Goal: Task Accomplishment & Management: Use online tool/utility

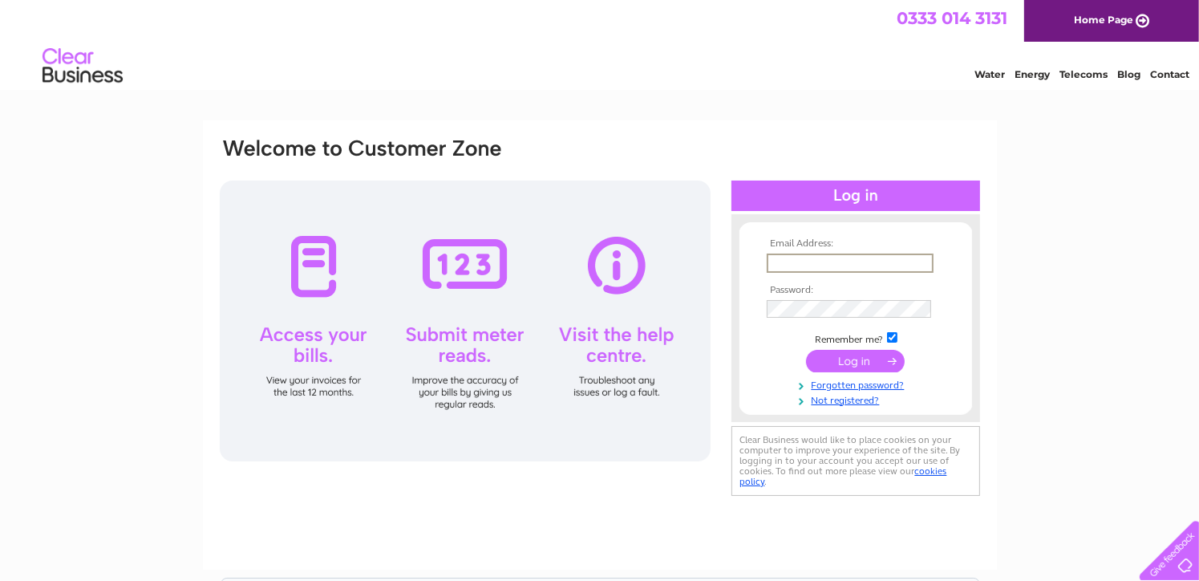
click at [791, 261] on input "text" at bounding box center [850, 263] width 167 height 19
type input "[EMAIL_ADDRESS][DOMAIN_NAME]"
click at [870, 358] on input "submit" at bounding box center [855, 360] width 99 height 22
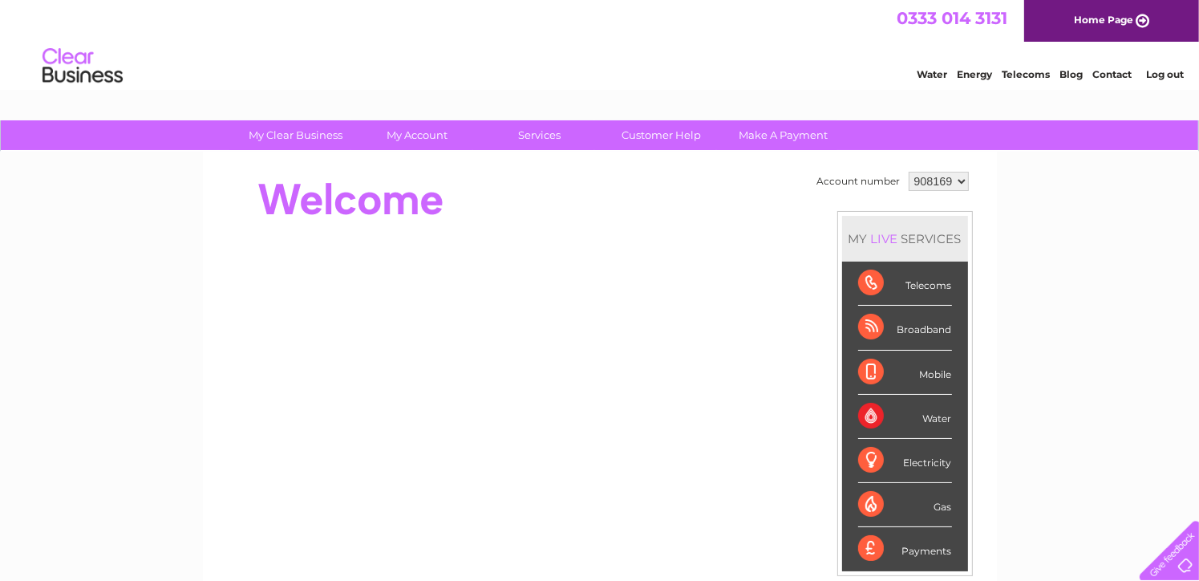
click at [963, 180] on select "908169 918020" at bounding box center [939, 181] width 60 height 19
select select "918020"
click at [909, 172] on select "908169 918020" at bounding box center [939, 181] width 60 height 19
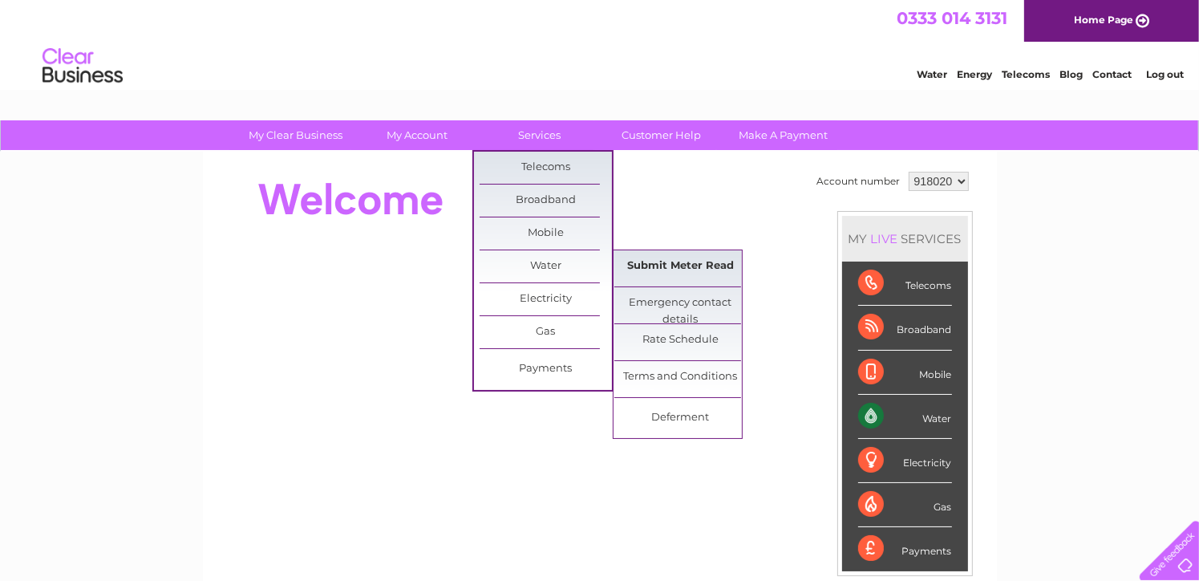
click at [724, 265] on link "Submit Meter Read" at bounding box center [681, 266] width 132 height 32
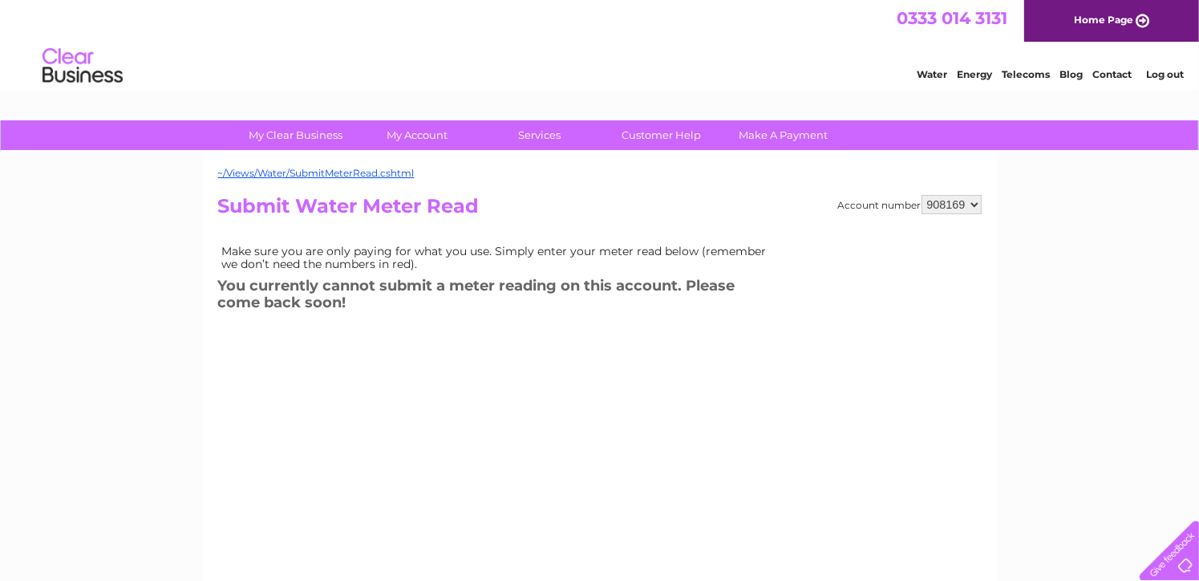
click at [972, 203] on select "908169 918020" at bounding box center [952, 204] width 60 height 19
select select "918020"
click at [922, 195] on select "908169 918020" at bounding box center [952, 204] width 60 height 19
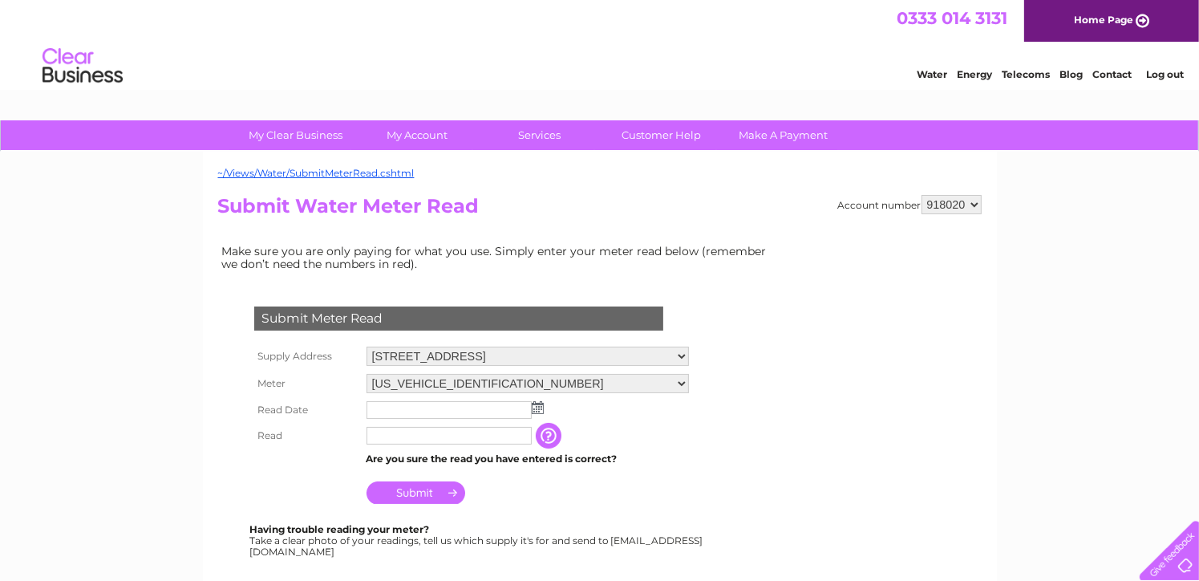
click at [535, 407] on img at bounding box center [538, 407] width 12 height 13
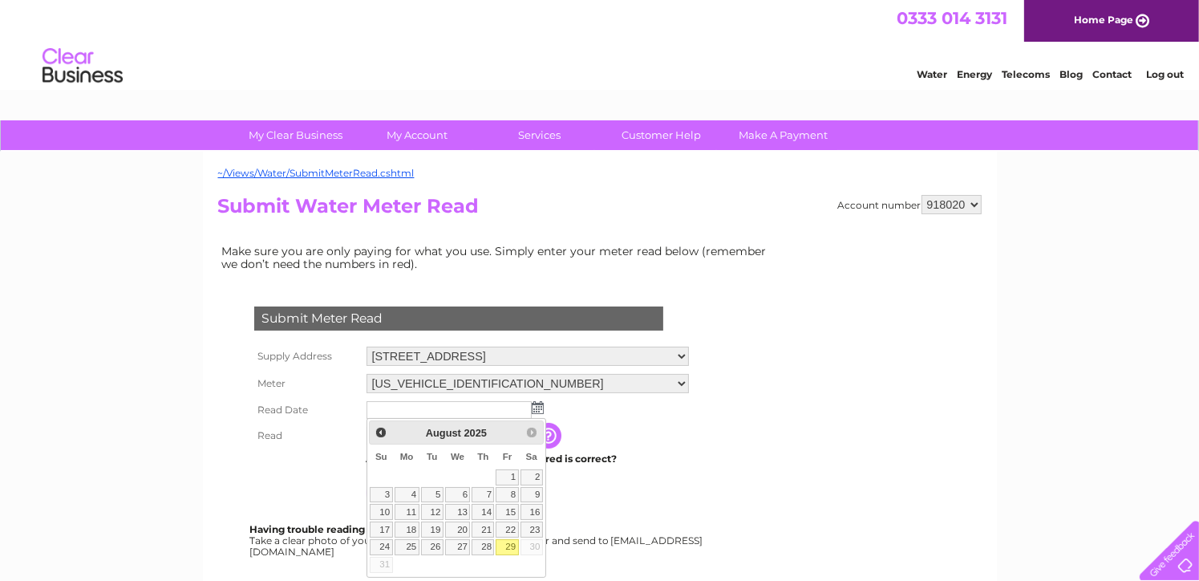
click at [512, 542] on link "29" at bounding box center [507, 547] width 22 height 16
type input "2025/08/29"
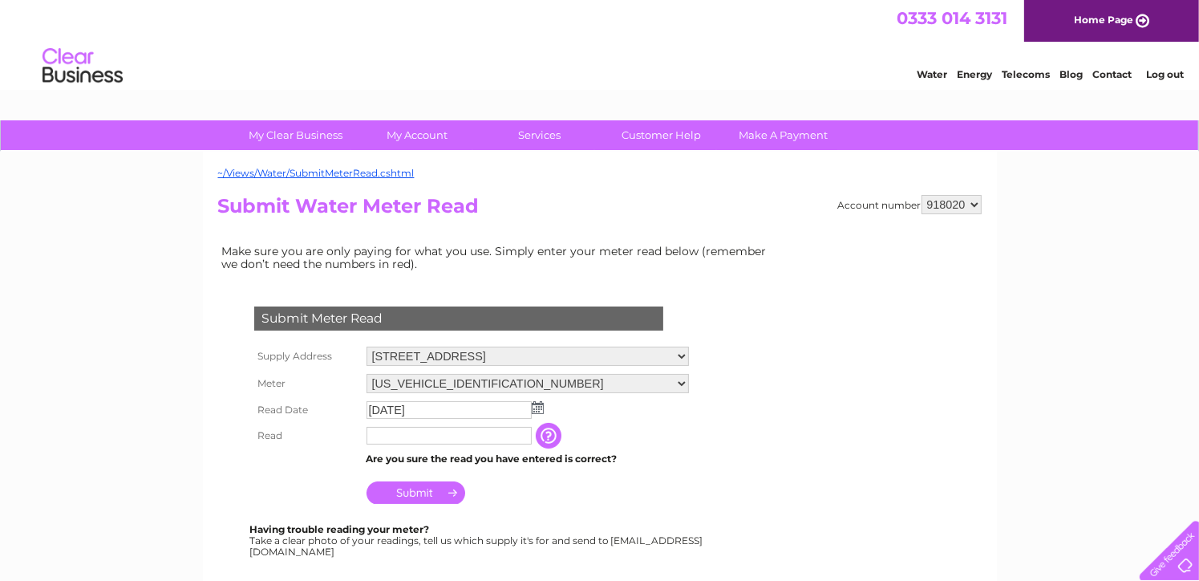
click at [546, 436] on input "button" at bounding box center [550, 436] width 29 height 26
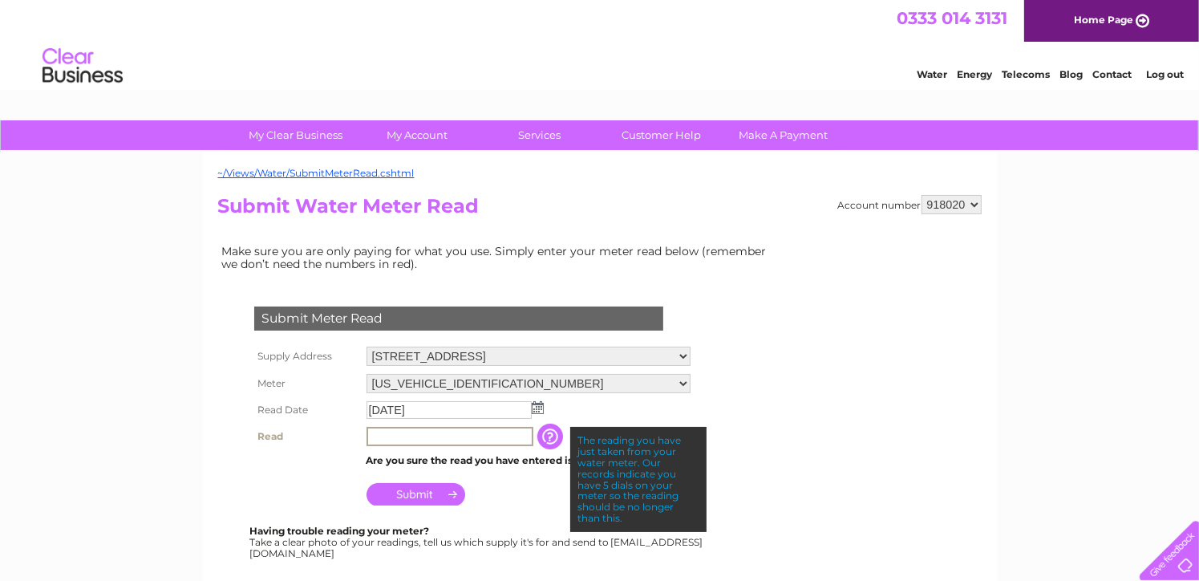
click at [497, 439] on input "text" at bounding box center [450, 436] width 167 height 19
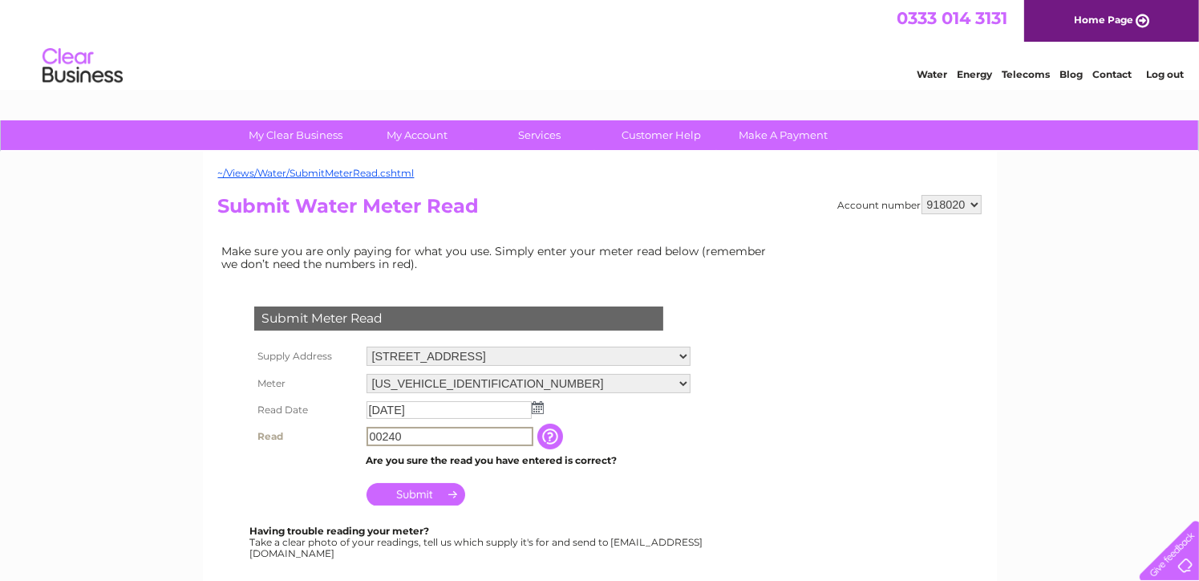
type input "00240"
click at [412, 490] on input "Submit" at bounding box center [416, 494] width 99 height 22
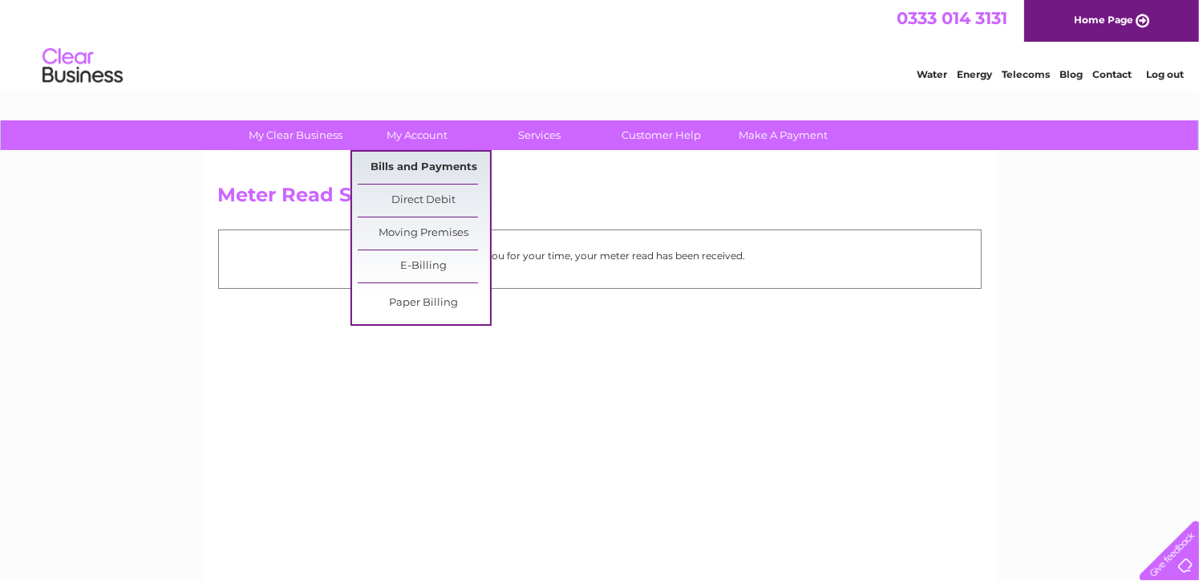
click at [424, 164] on link "Bills and Payments" at bounding box center [424, 168] width 132 height 32
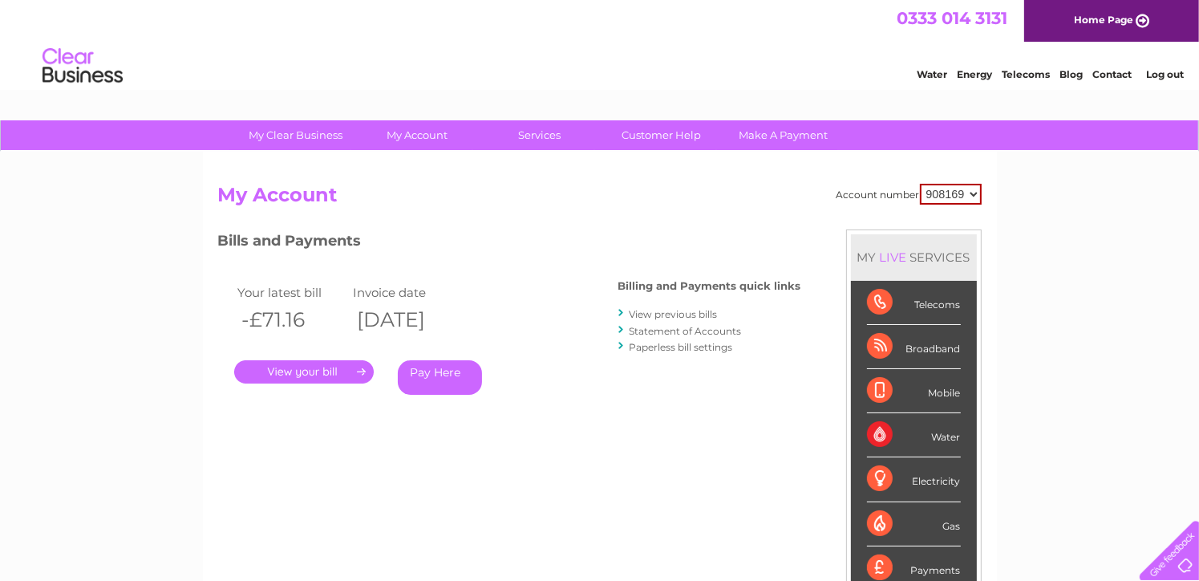
click at [977, 194] on select "908169 918020" at bounding box center [951, 194] width 62 height 21
select select "918020"
click at [920, 184] on select "908169 918020" at bounding box center [951, 194] width 62 height 21
click at [690, 312] on link "View previous bills" at bounding box center [674, 314] width 88 height 12
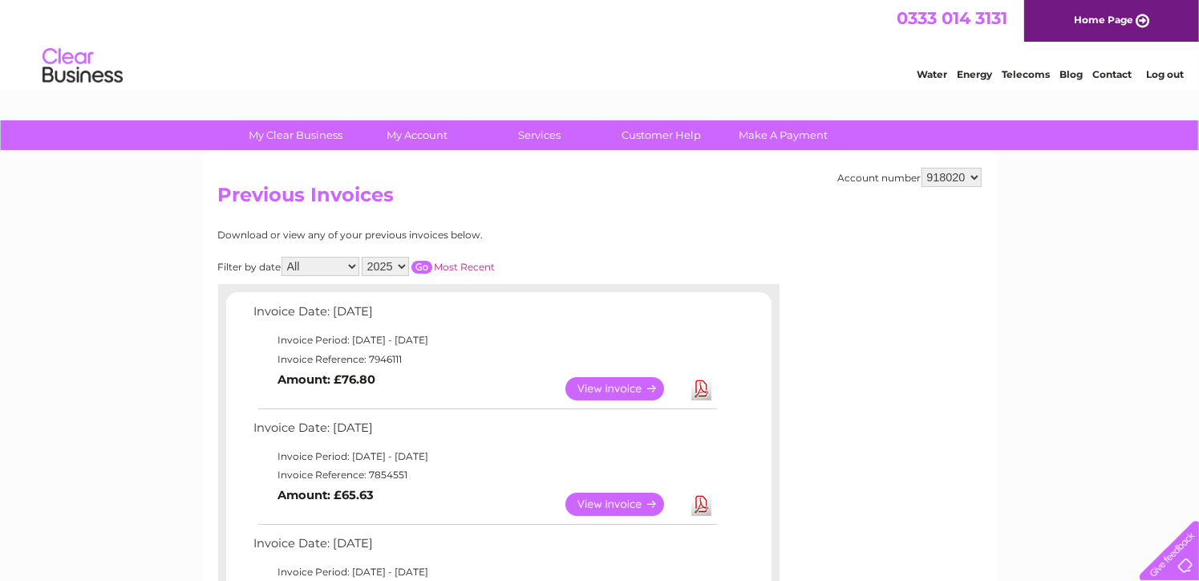
click at [703, 387] on link "Download" at bounding box center [702, 388] width 20 height 23
